Goal: Check status: Check status

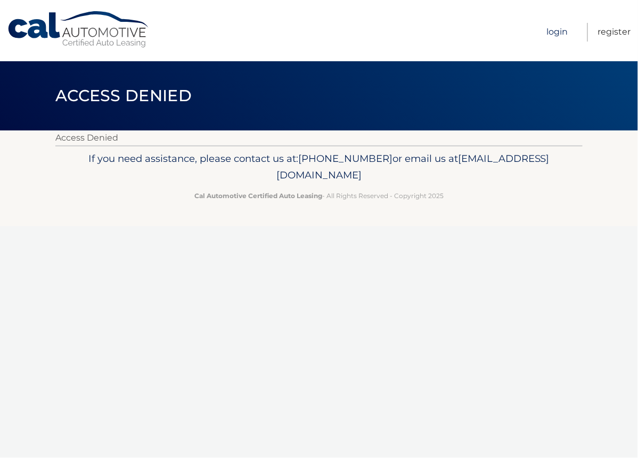
click at [561, 32] on link "Login" at bounding box center [557, 32] width 21 height 19
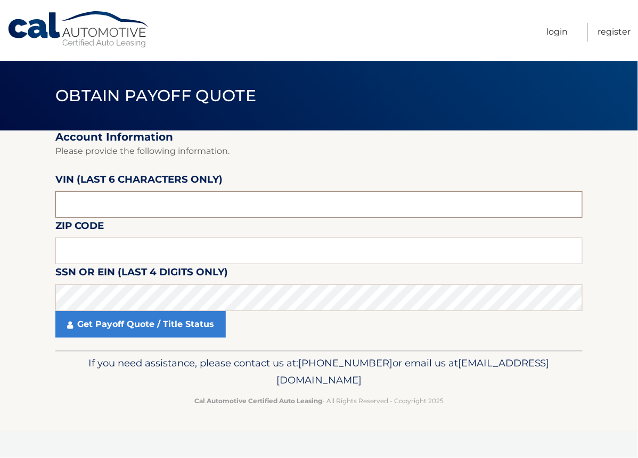
click at [84, 206] on input "text" at bounding box center [318, 204] width 527 height 27
type input "067279"
click at [103, 252] on input "text" at bounding box center [318, 250] width 527 height 27
type input "08701"
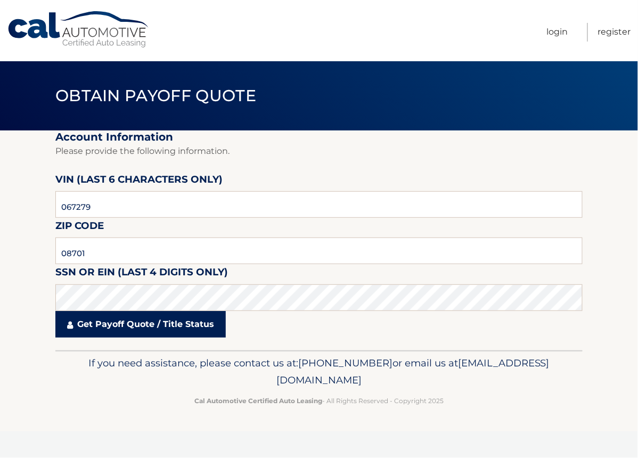
click at [98, 325] on link "Get Payoff Quote / Title Status" at bounding box center [140, 324] width 170 height 27
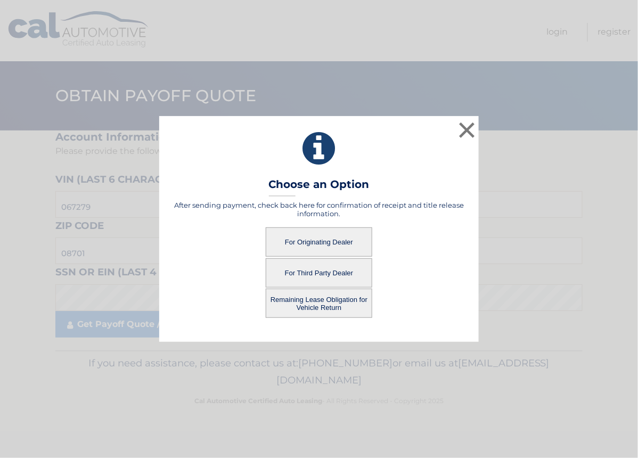
click at [306, 244] on button "For Originating Dealer" at bounding box center [319, 241] width 106 height 29
click at [338, 242] on button "For Originating Dealer" at bounding box center [319, 241] width 106 height 29
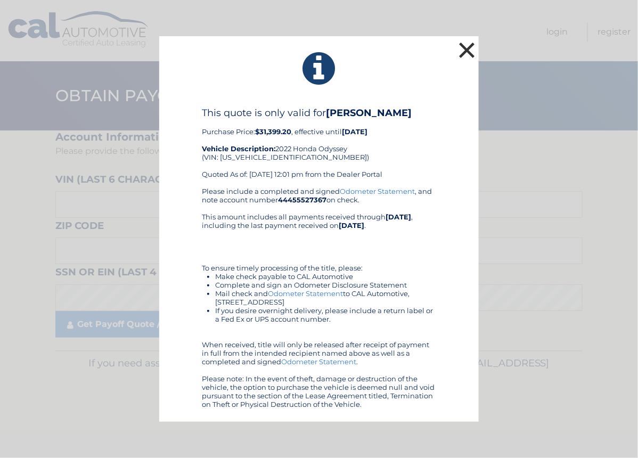
click at [467, 47] on button "×" at bounding box center [466, 49] width 21 height 21
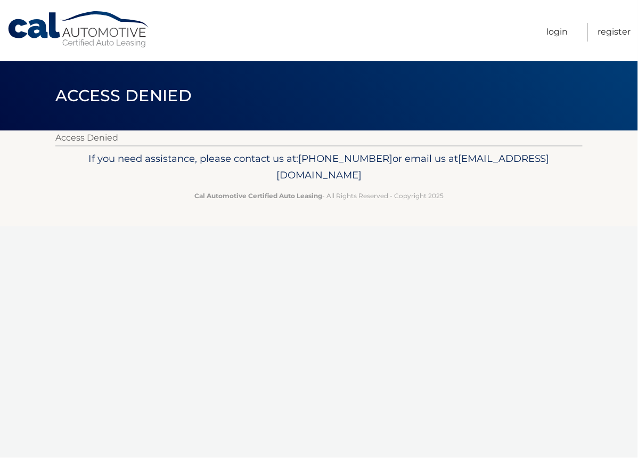
click at [613, 251] on div "Cal Automotive Menu Login Register Access Denied" at bounding box center [319, 229] width 638 height 458
